Goal: Find specific page/section

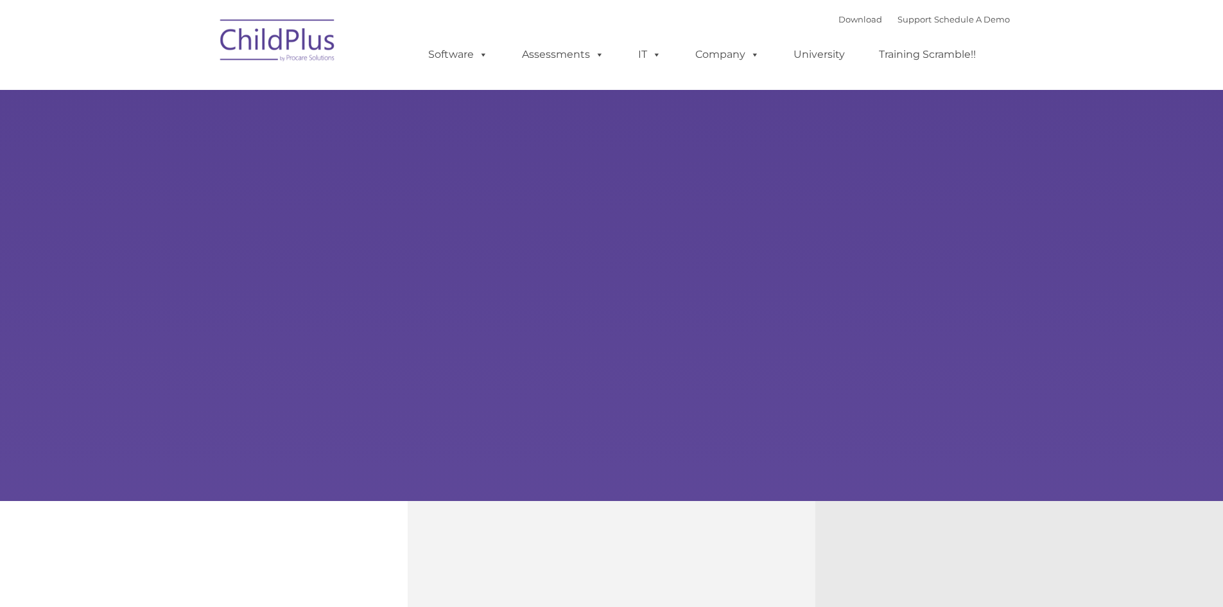
type input ""
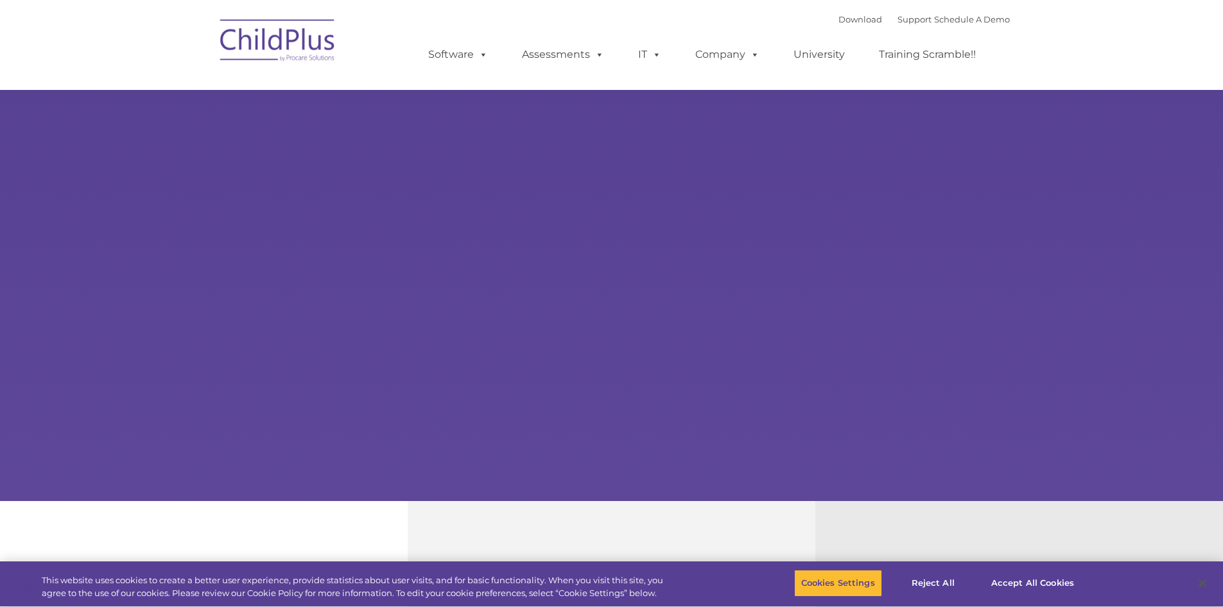
select select "MEDIUM"
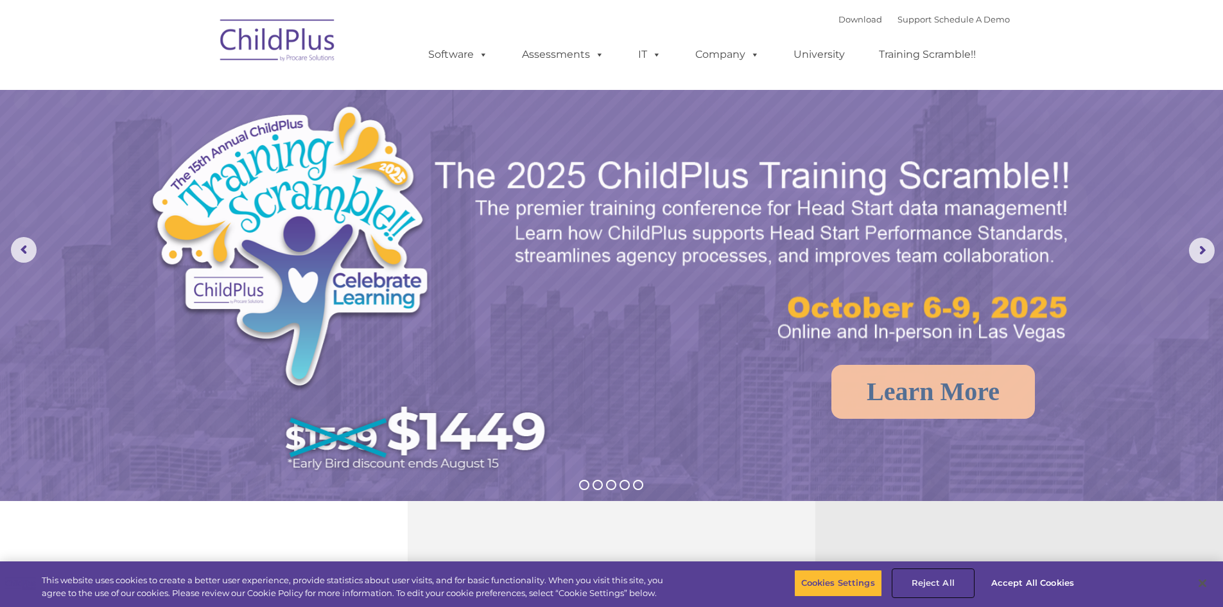
click at [936, 578] on button "Reject All" at bounding box center [933, 582] width 80 height 27
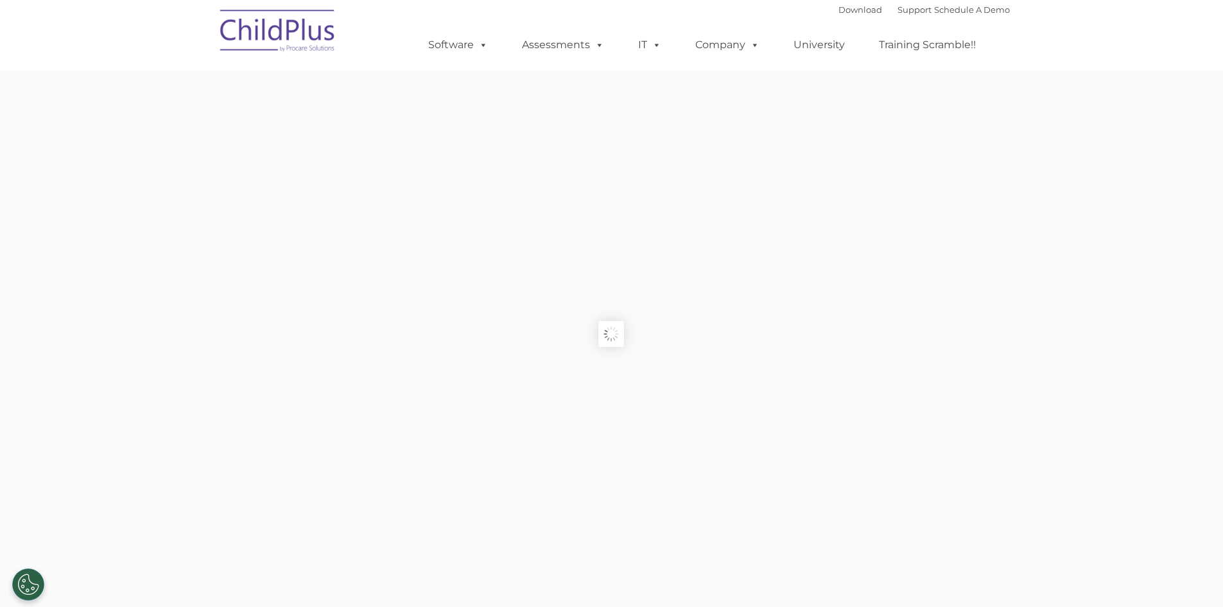
type input ""
